Goal: Task Accomplishment & Management: Use online tool/utility

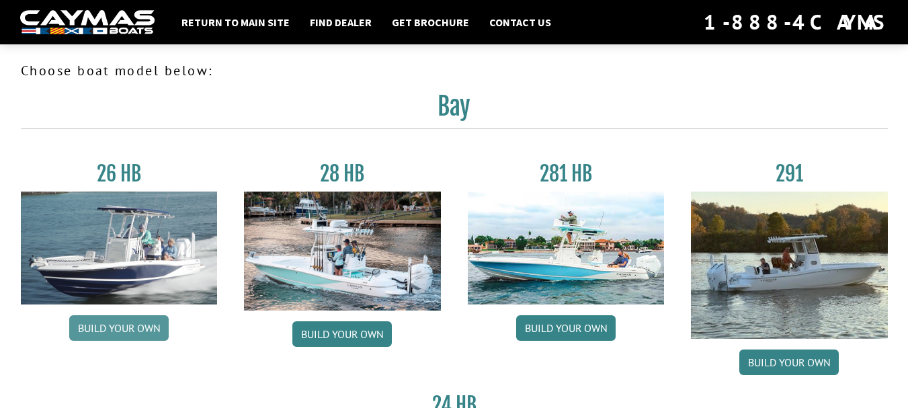
click at [103, 332] on link "Build your own" at bounding box center [118, 328] width 99 height 26
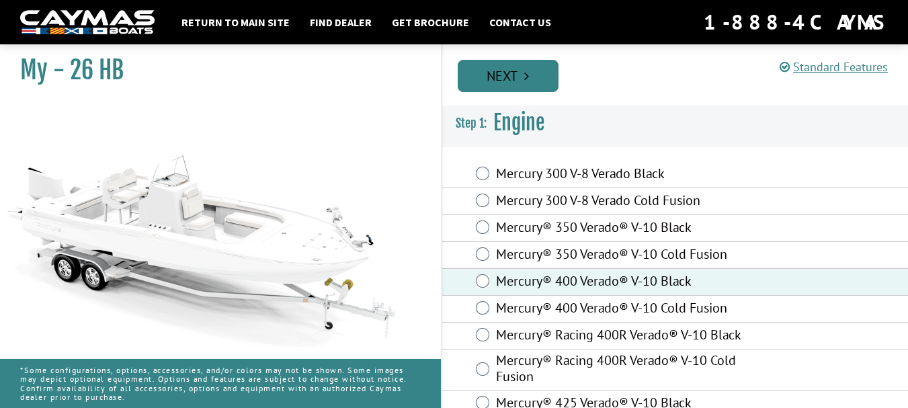
click at [493, 69] on link "Next" at bounding box center [508, 76] width 101 height 32
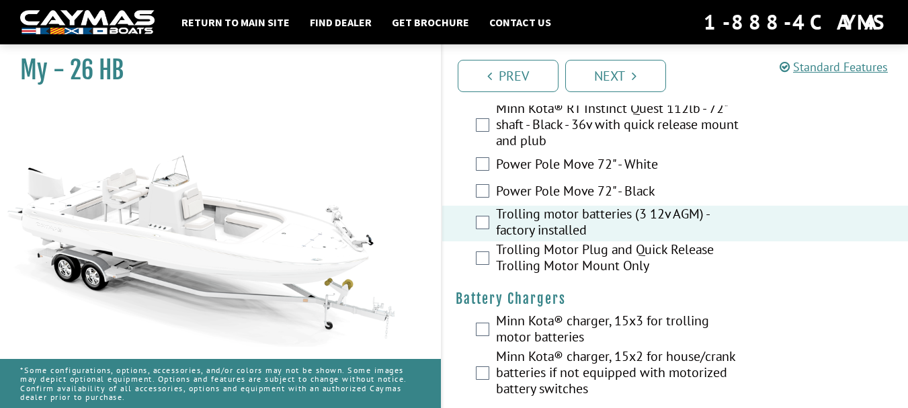
scroll to position [202, 0]
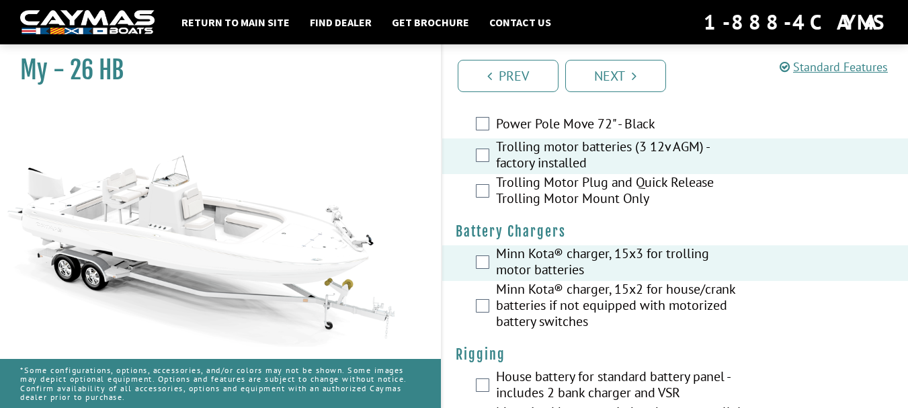
click at [483, 312] on div "Minn Kota® charger, 15x2 for house/crank batteries if not equipped with motoriz…" at bounding box center [675, 307] width 466 height 52
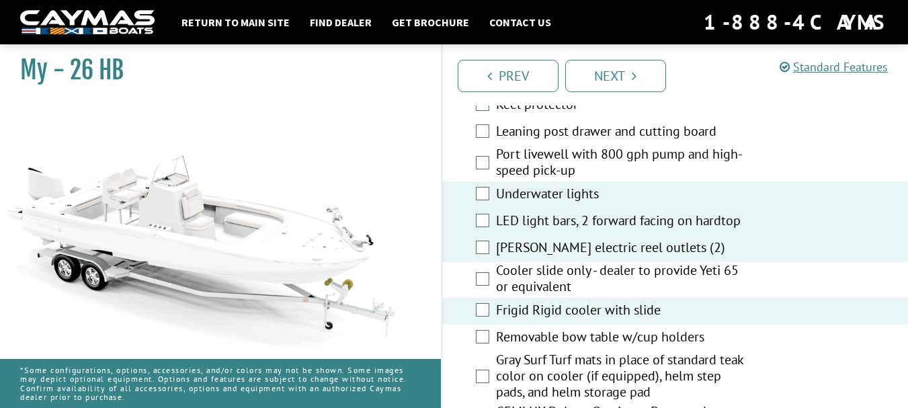
scroll to position [2218, 0]
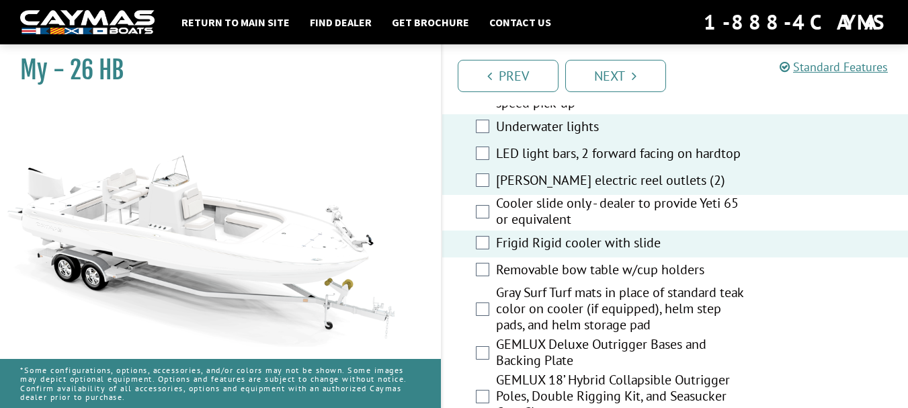
click at [483, 284] on div "Removable bow table w/cup holders" at bounding box center [675, 270] width 466 height 27
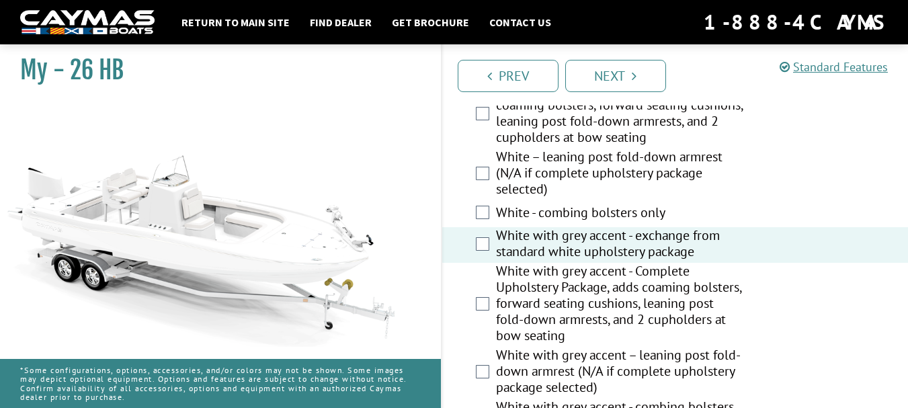
scroll to position [2823, 0]
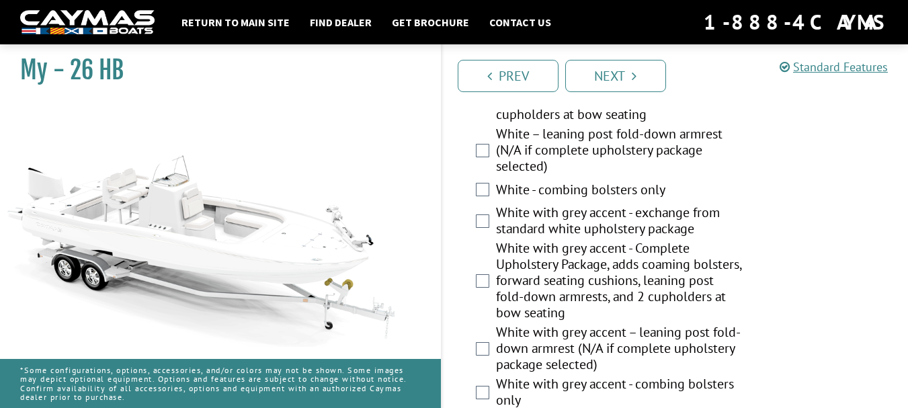
click at [479, 297] on div "White with grey accent - Complete Upholstery Package, adds coaming bolsters, fo…" at bounding box center [675, 282] width 466 height 84
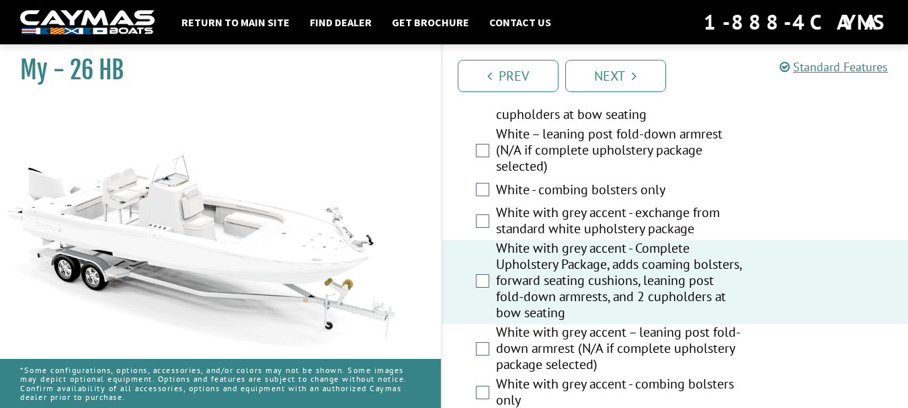
scroll to position [2890, 0]
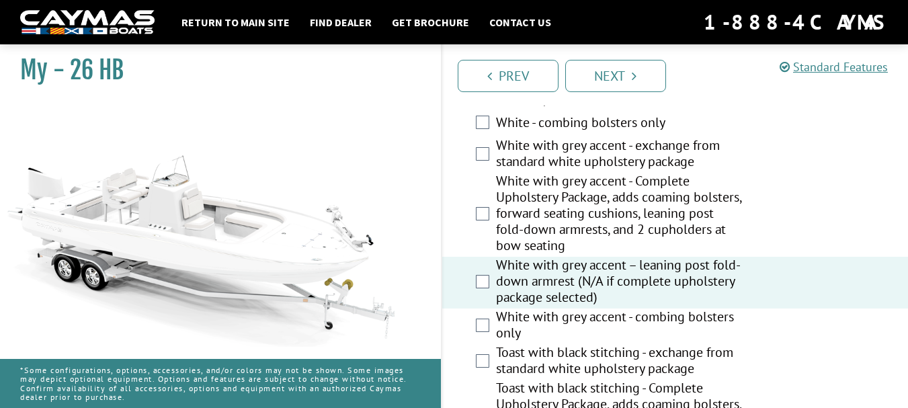
click at [491, 220] on div "White with grey accent - Complete Upholstery Package, adds coaming bolsters, fo…" at bounding box center [675, 215] width 466 height 84
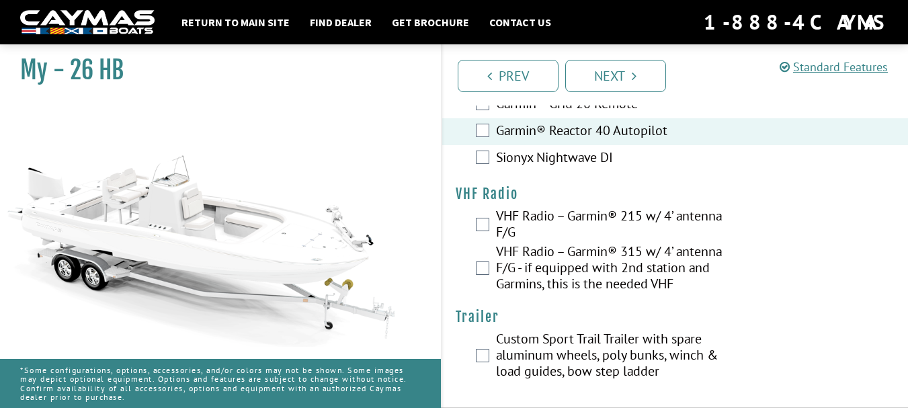
scroll to position [4322, 0]
click at [608, 69] on link "Next" at bounding box center [615, 76] width 101 height 32
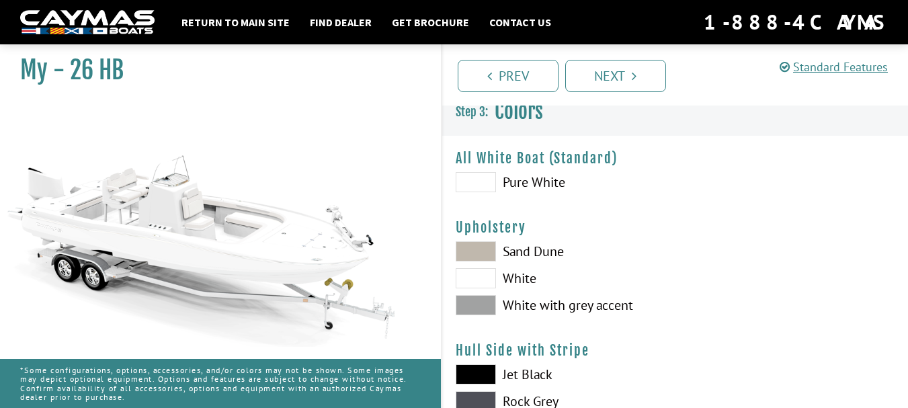
scroll to position [0, 0]
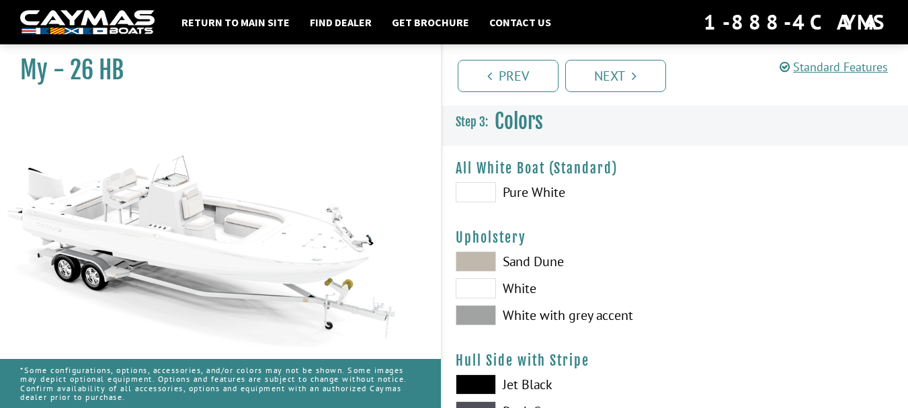
click at [466, 323] on span at bounding box center [476, 315] width 40 height 20
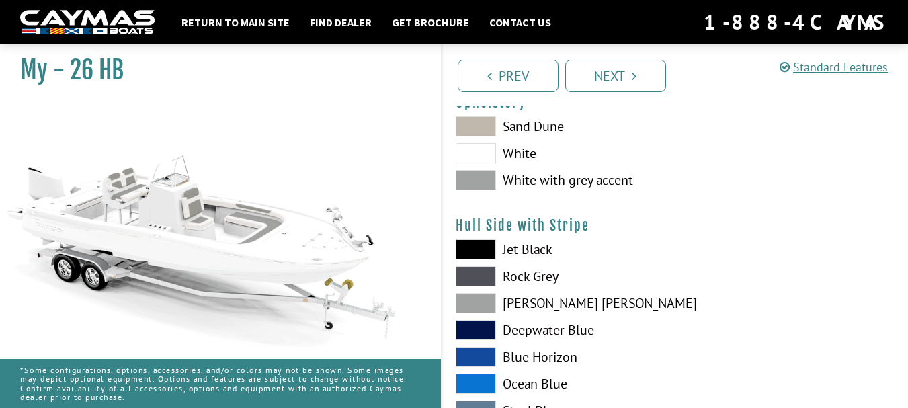
scroll to position [134, 0]
click at [476, 303] on span at bounding box center [476, 304] width 40 height 20
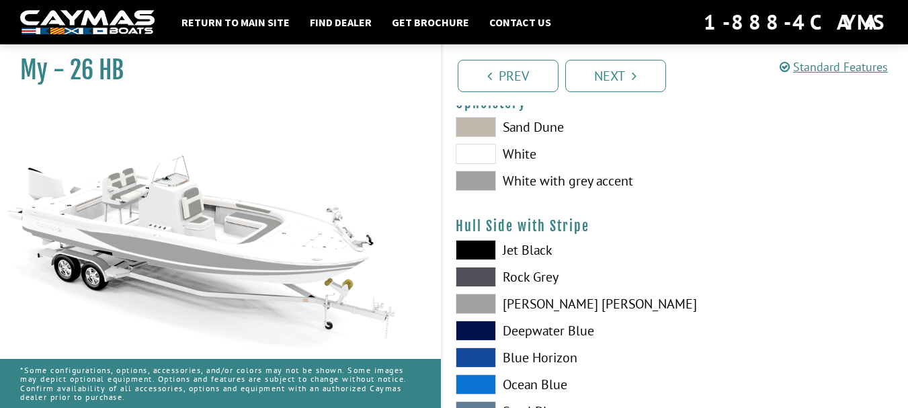
click at [476, 303] on span at bounding box center [476, 304] width 40 height 20
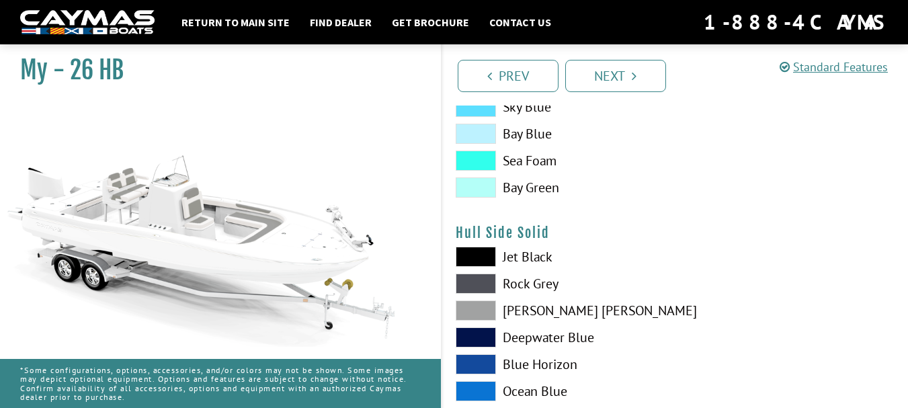
scroll to position [470, 0]
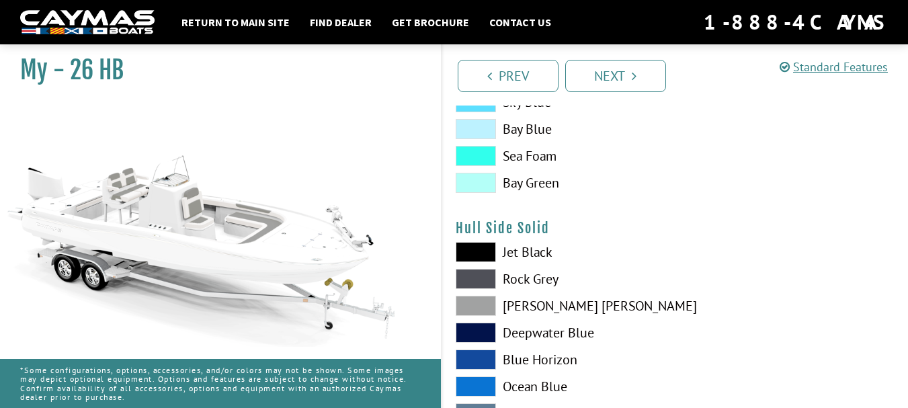
click at [487, 302] on span at bounding box center [476, 306] width 40 height 20
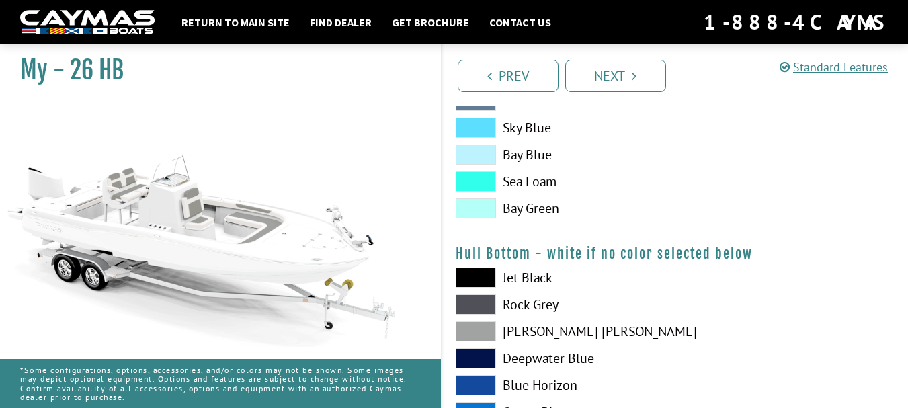
scroll to position [806, 0]
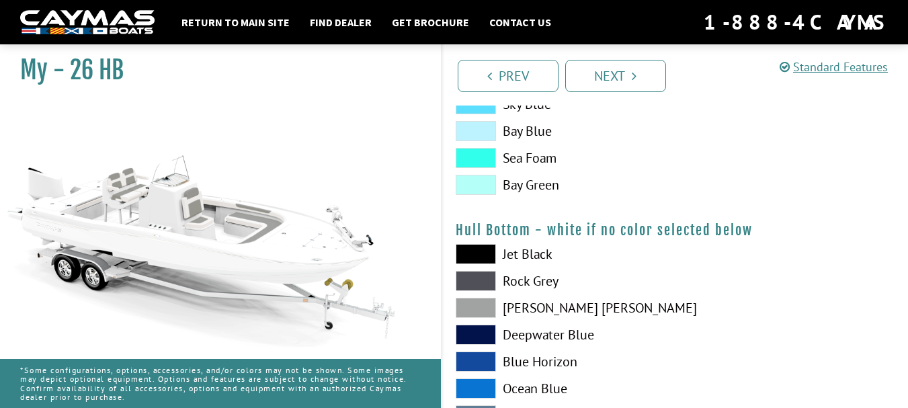
click at [480, 259] on span at bounding box center [476, 254] width 40 height 20
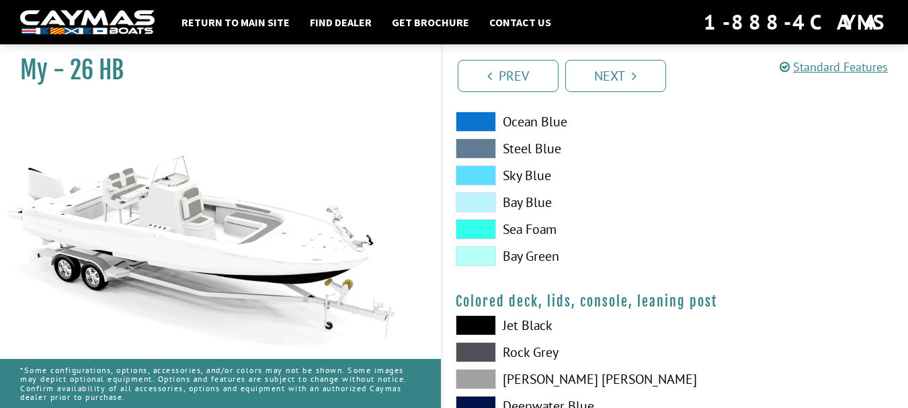
scroll to position [1479, 0]
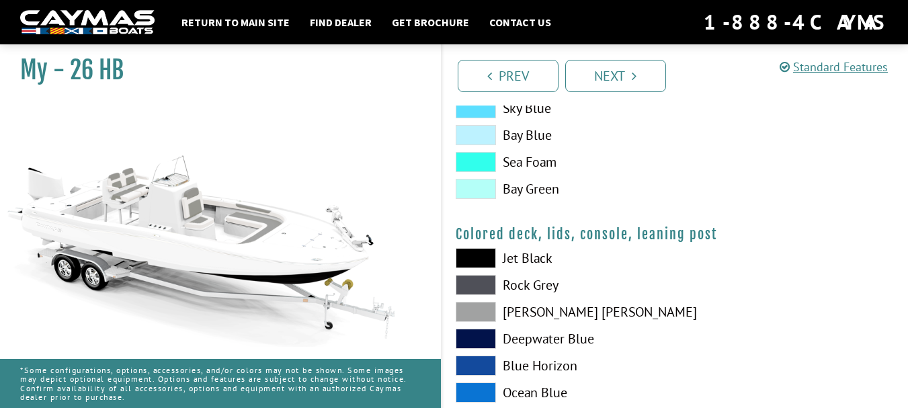
click at [459, 312] on span at bounding box center [476, 312] width 40 height 20
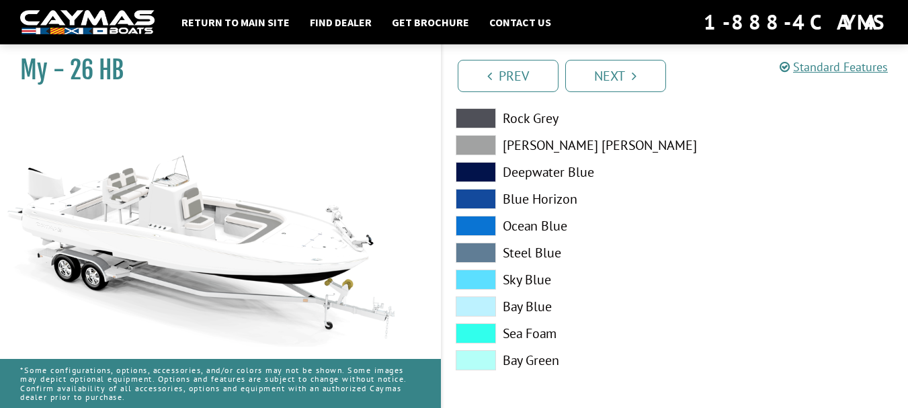
scroll to position [1647, 0]
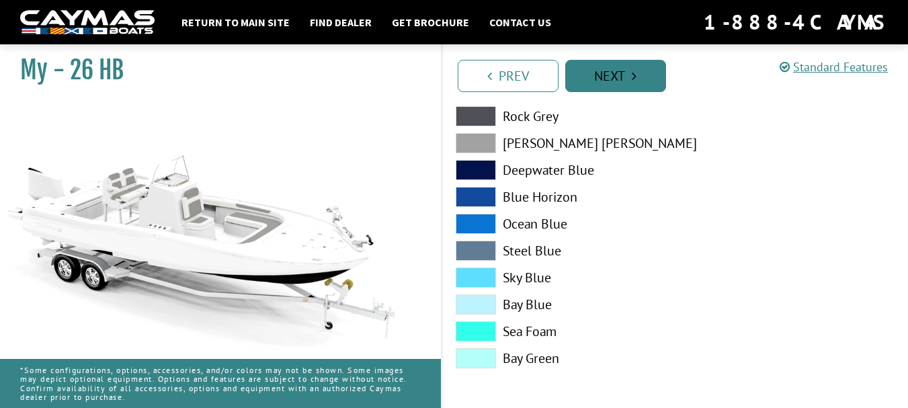
click at [618, 78] on link "Next" at bounding box center [615, 76] width 101 height 32
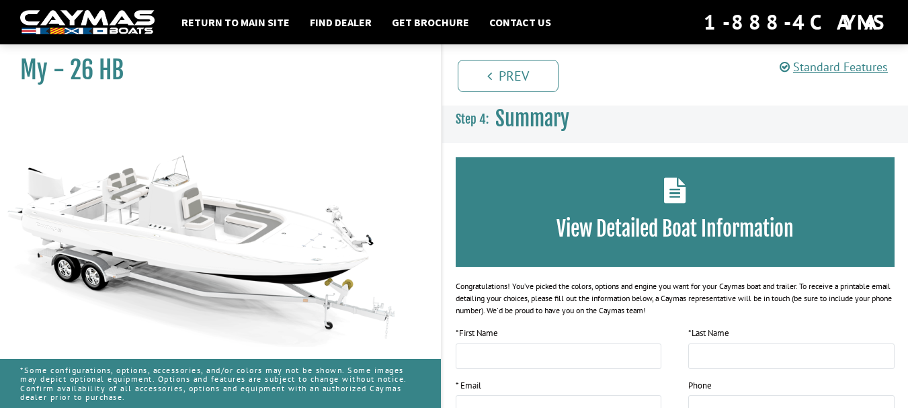
scroll to position [0, 0]
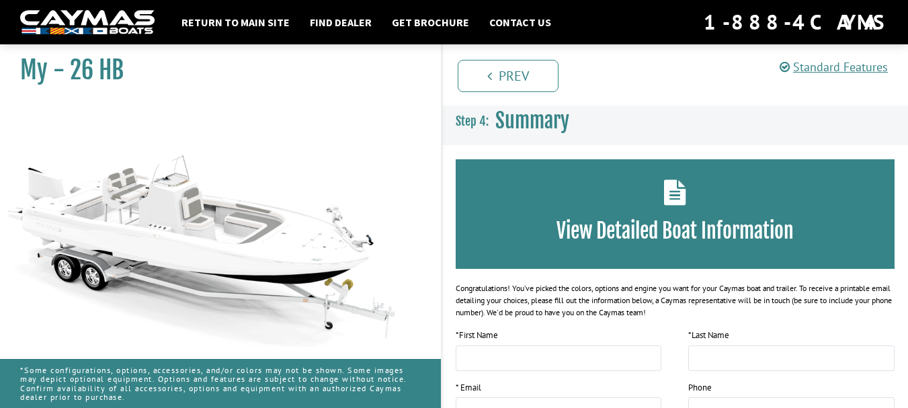
click at [113, 206] on img at bounding box center [201, 224] width 403 height 245
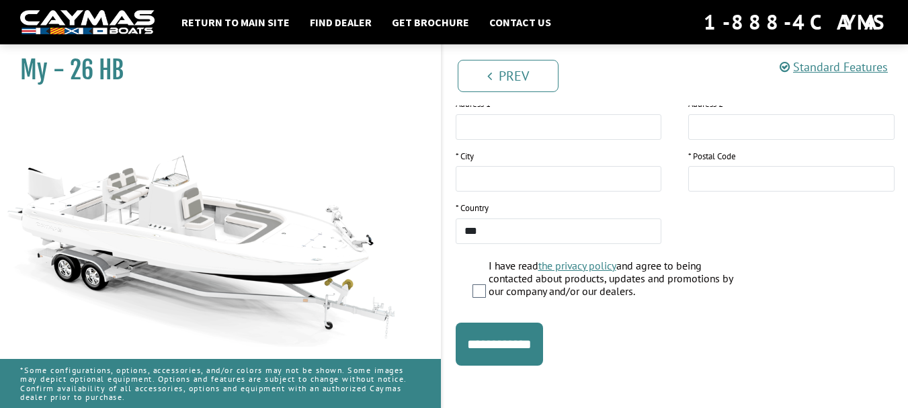
scroll to position [336, 0]
click at [522, 355] on input "**********" at bounding box center [499, 343] width 87 height 43
